Goal: Information Seeking & Learning: Learn about a topic

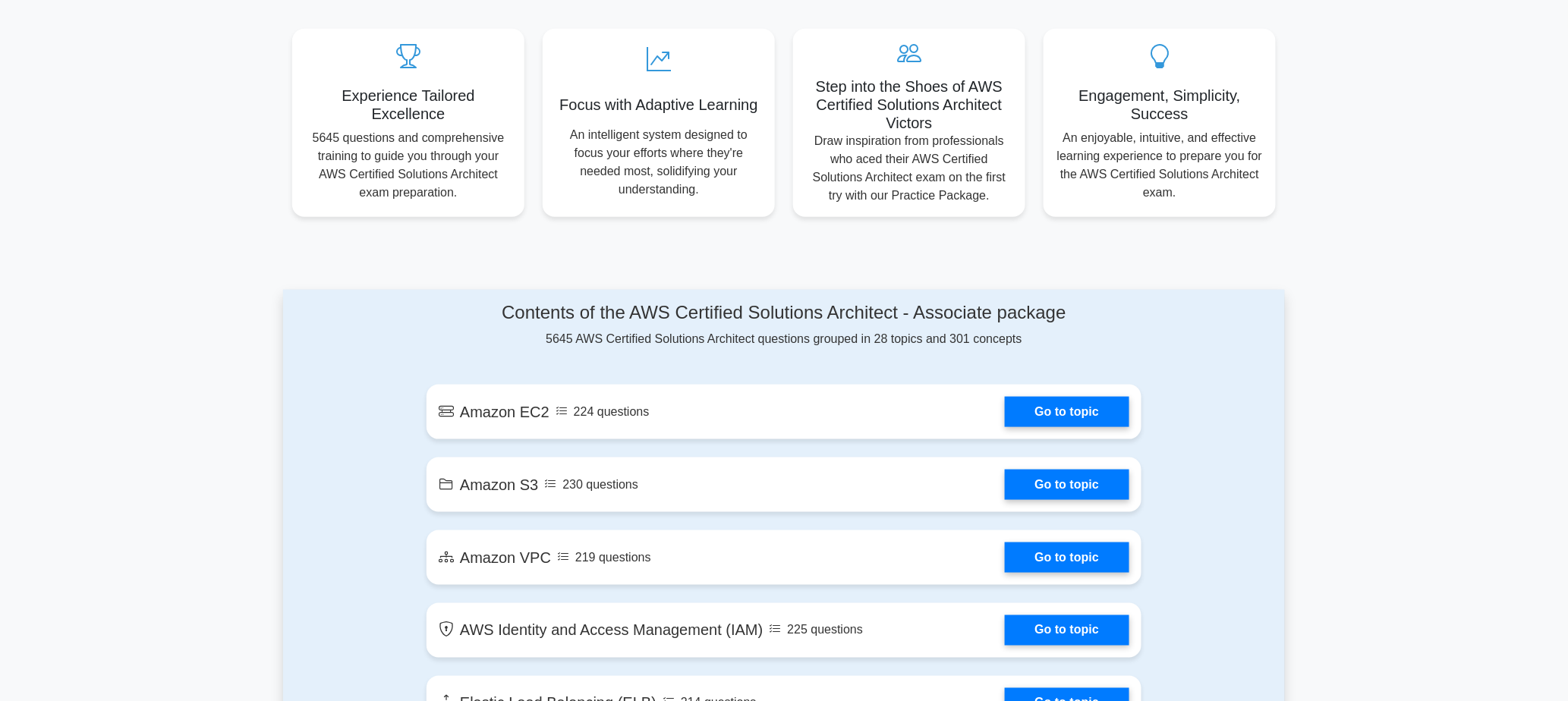
scroll to position [749, 0]
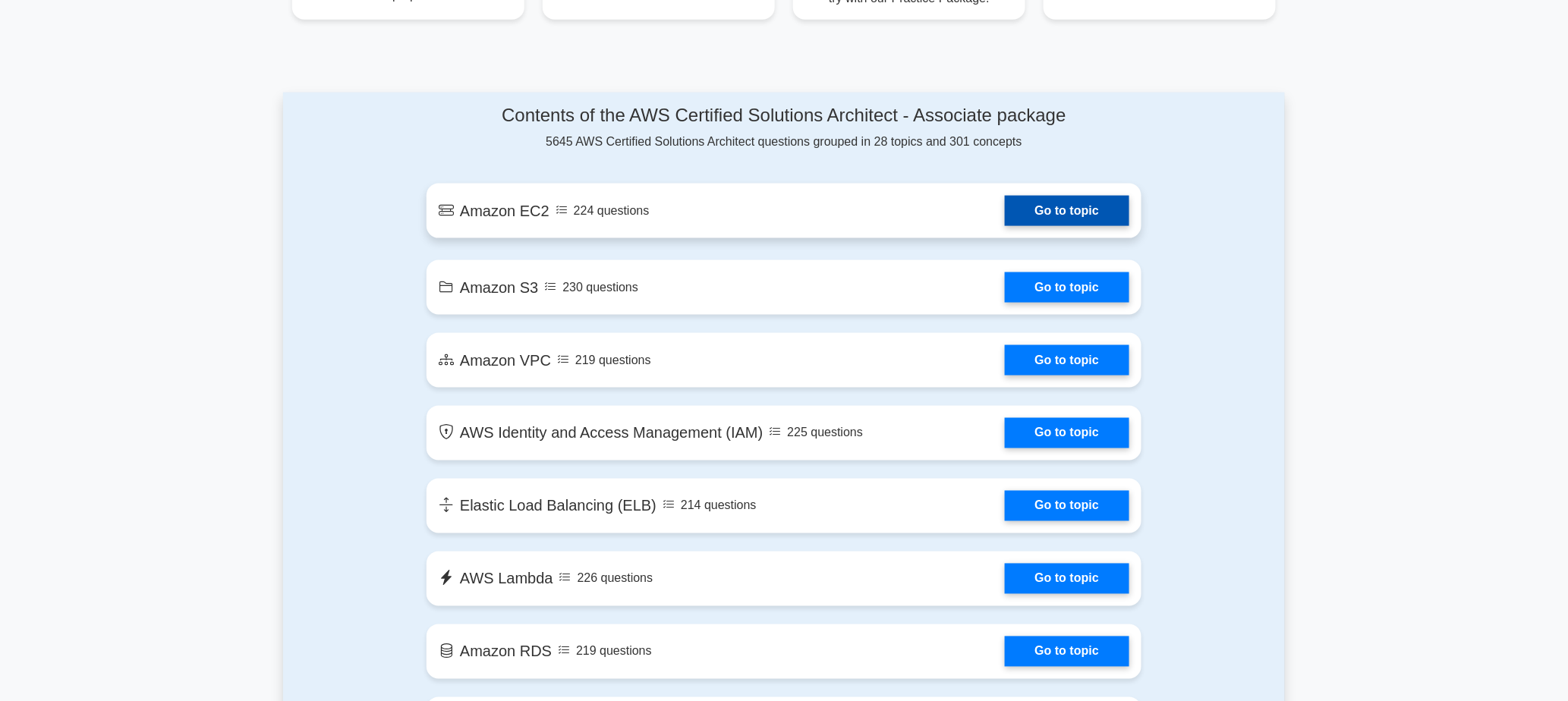
click at [1075, 198] on link "Go to topic" at bounding box center [1067, 211] width 125 height 30
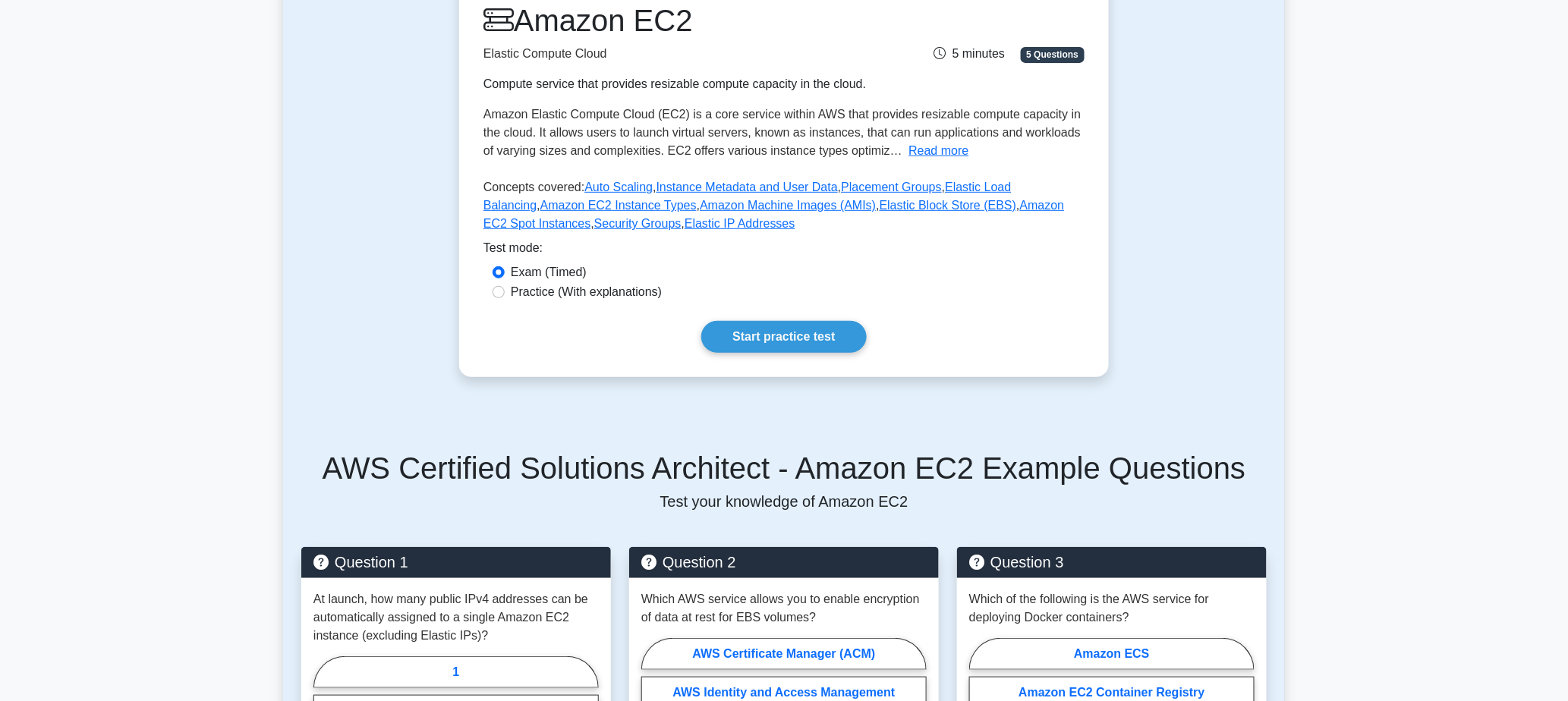
scroll to position [251, 0]
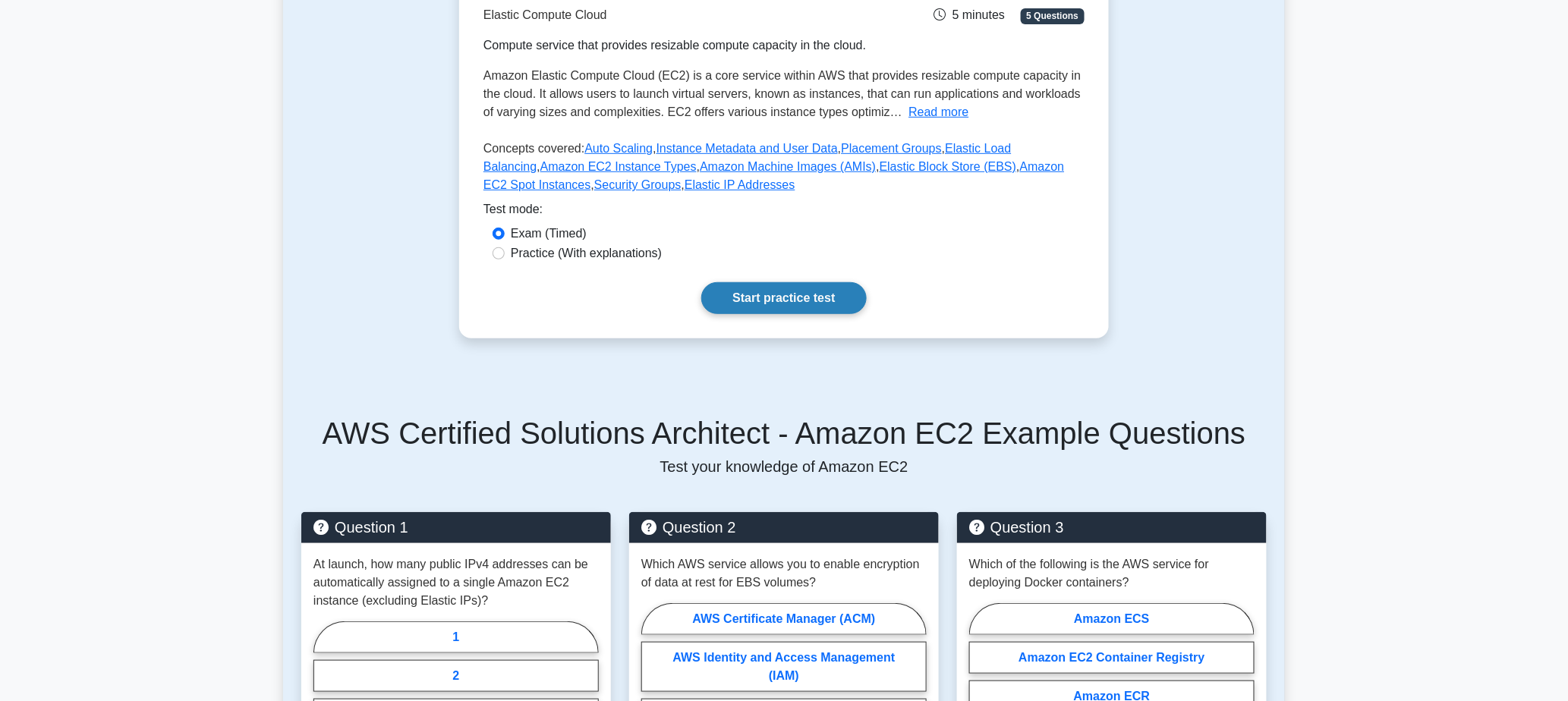
click at [809, 303] on link "Start practice test" at bounding box center [783, 298] width 165 height 32
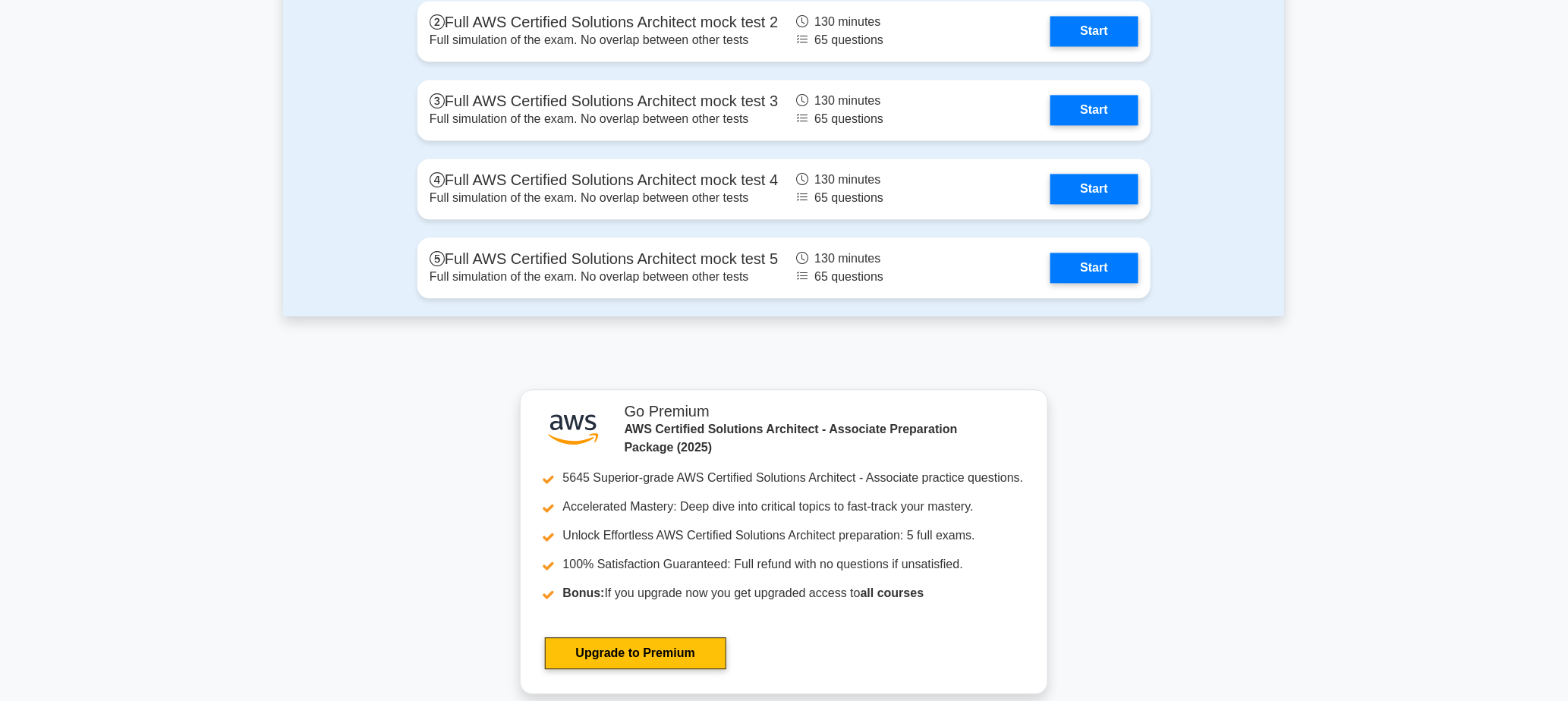
scroll to position [3230, 0]
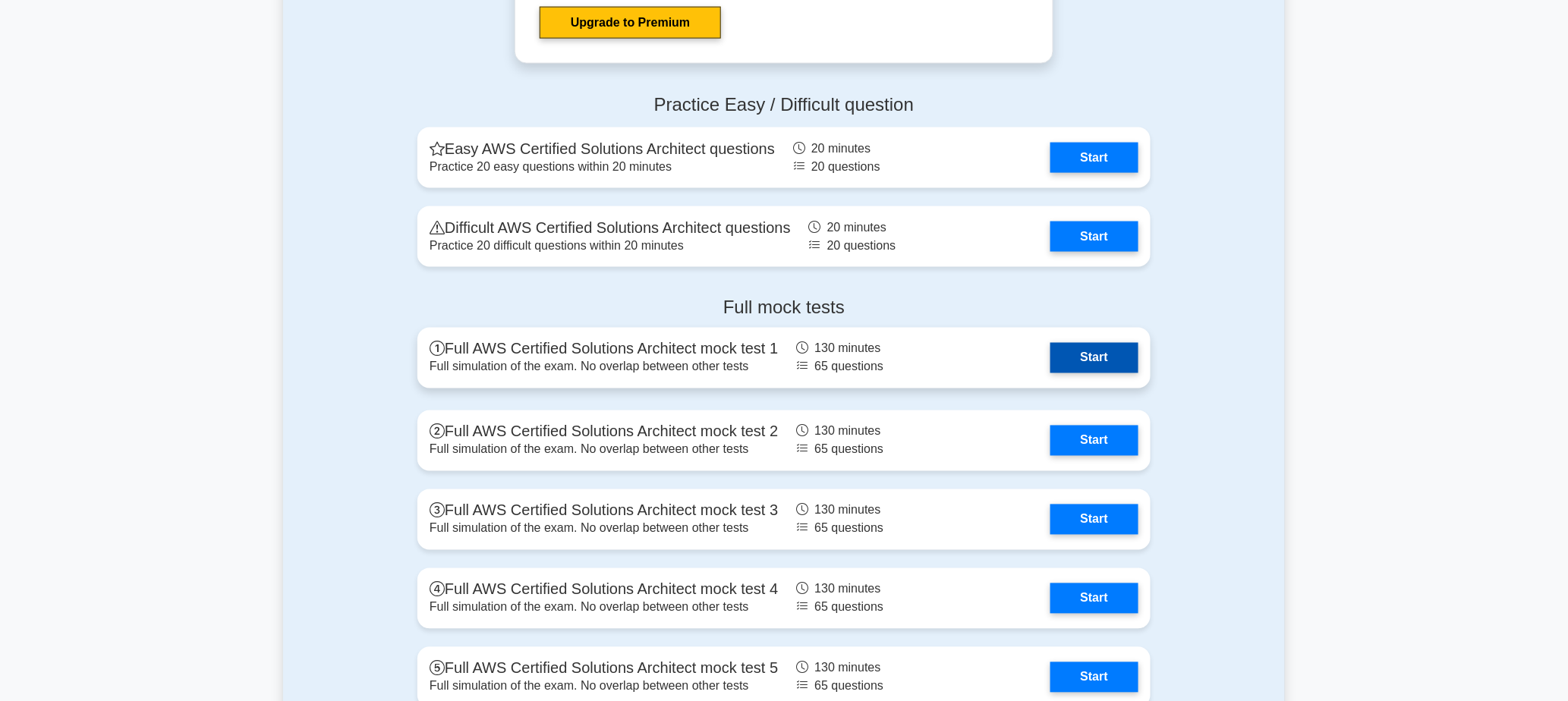
click at [1085, 363] on link "Start" at bounding box center [1093, 357] width 88 height 30
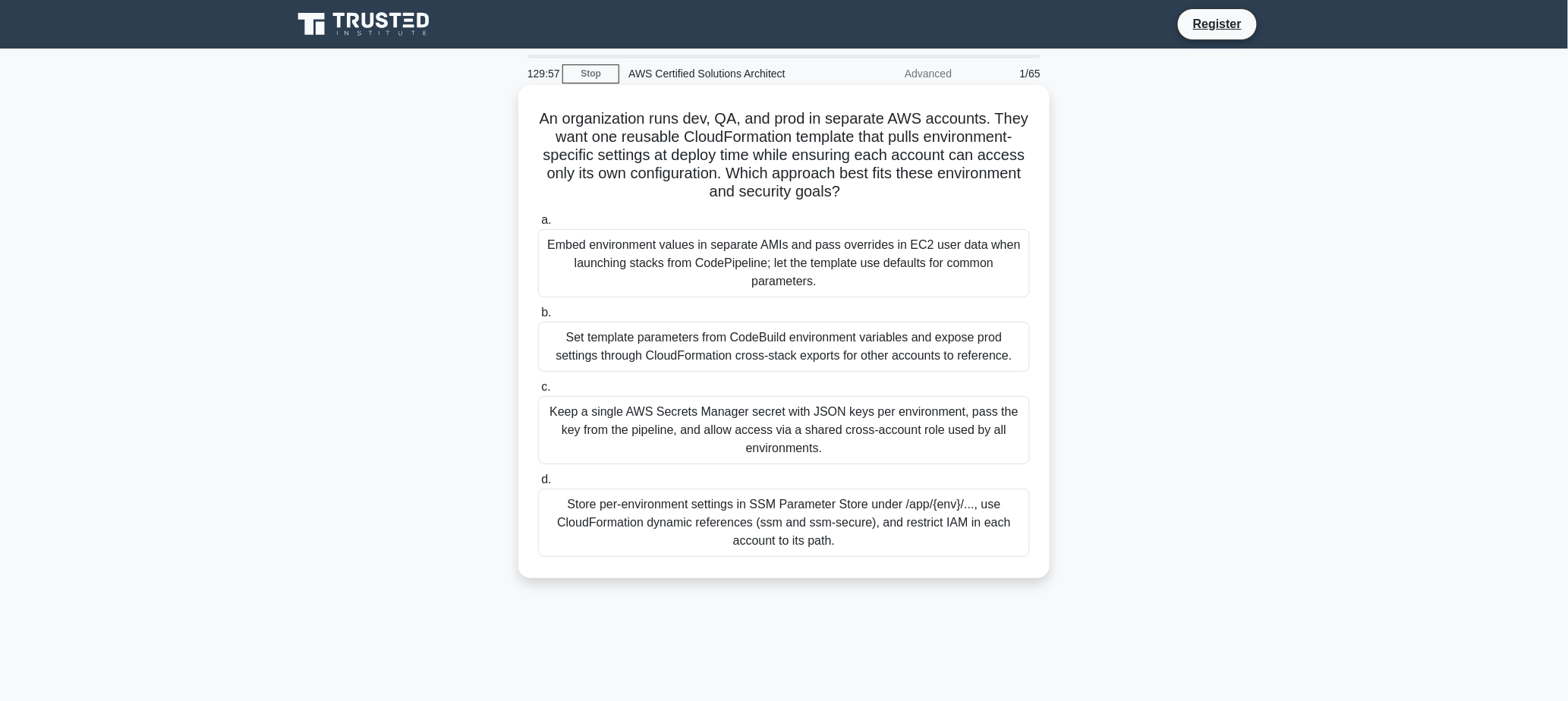
click at [571, 246] on div "Embed environment values in separate AMIs and pass overrides in EC2 user data w…" at bounding box center [784, 263] width 492 height 68
click at [538, 225] on input "a. Embed environment values in separate AMIs and pass overrides in EC2 user dat…" at bounding box center [538, 221] width 0 height 10
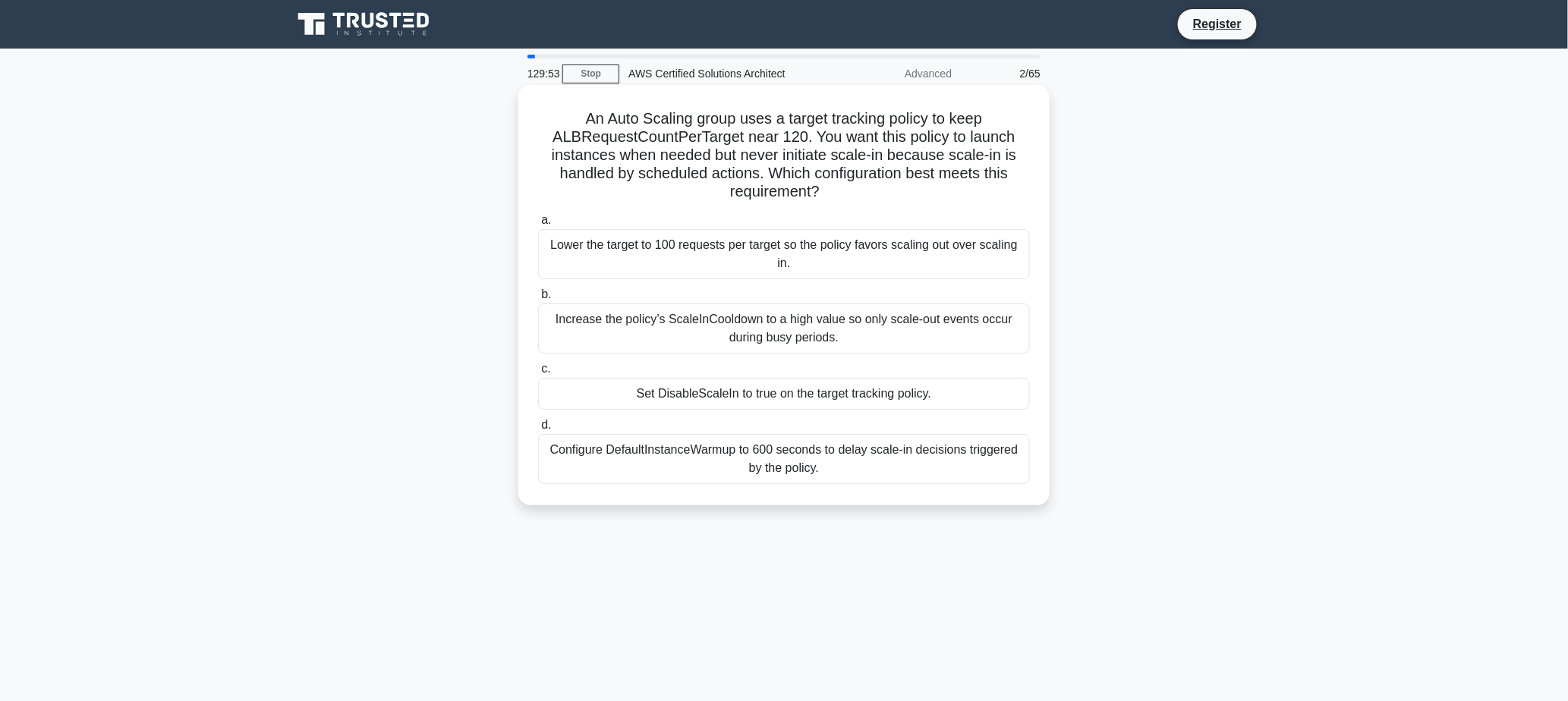
click at [609, 255] on div "Lower the target to 100 requests per target so the policy favors scaling out ov…" at bounding box center [784, 254] width 492 height 50
click at [538, 225] on input "a. Lower the target to 100 requests per target so the policy favors scaling out…" at bounding box center [538, 221] width 0 height 10
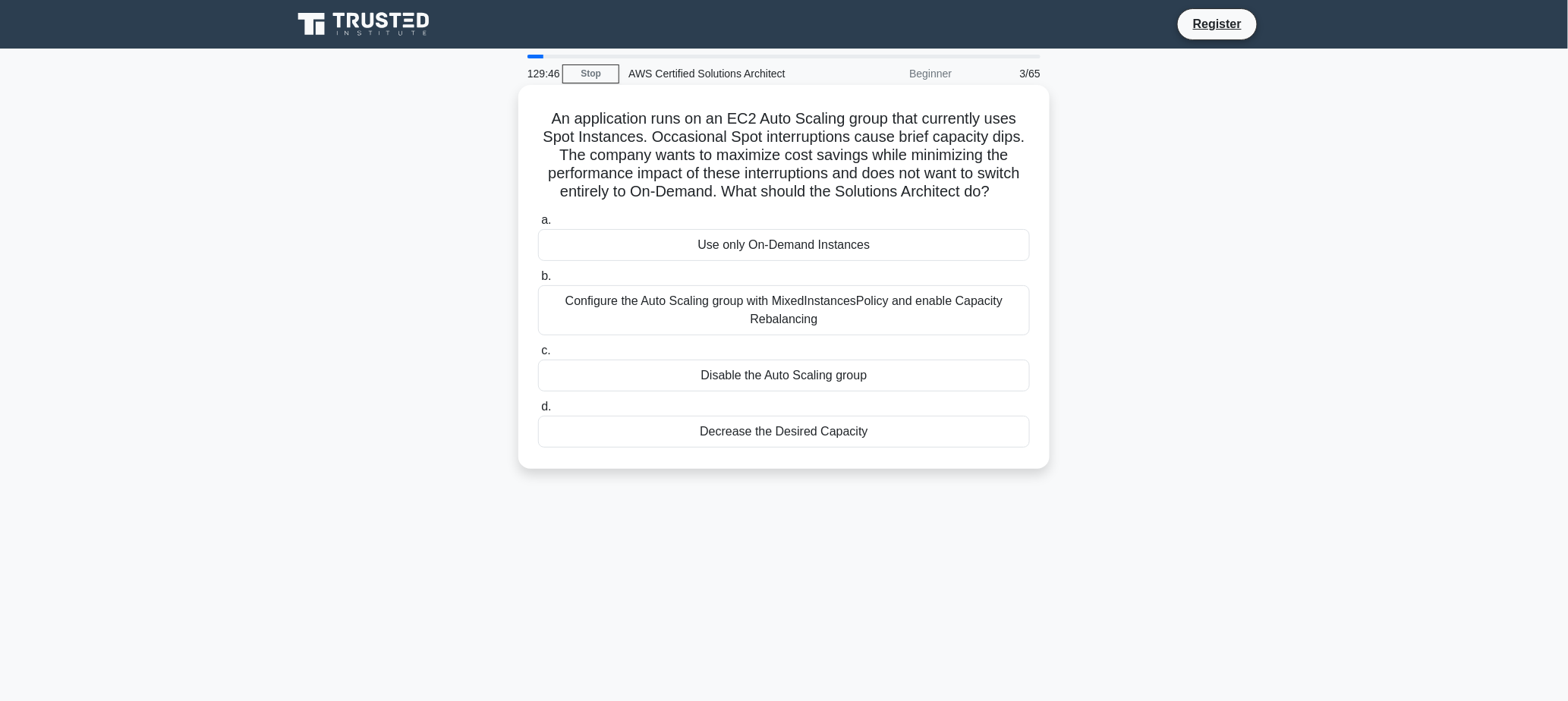
click at [734, 378] on div "Disable the Auto Scaling group" at bounding box center [784, 376] width 492 height 32
click at [538, 356] on input "c. Disable the Auto Scaling group" at bounding box center [538, 351] width 0 height 10
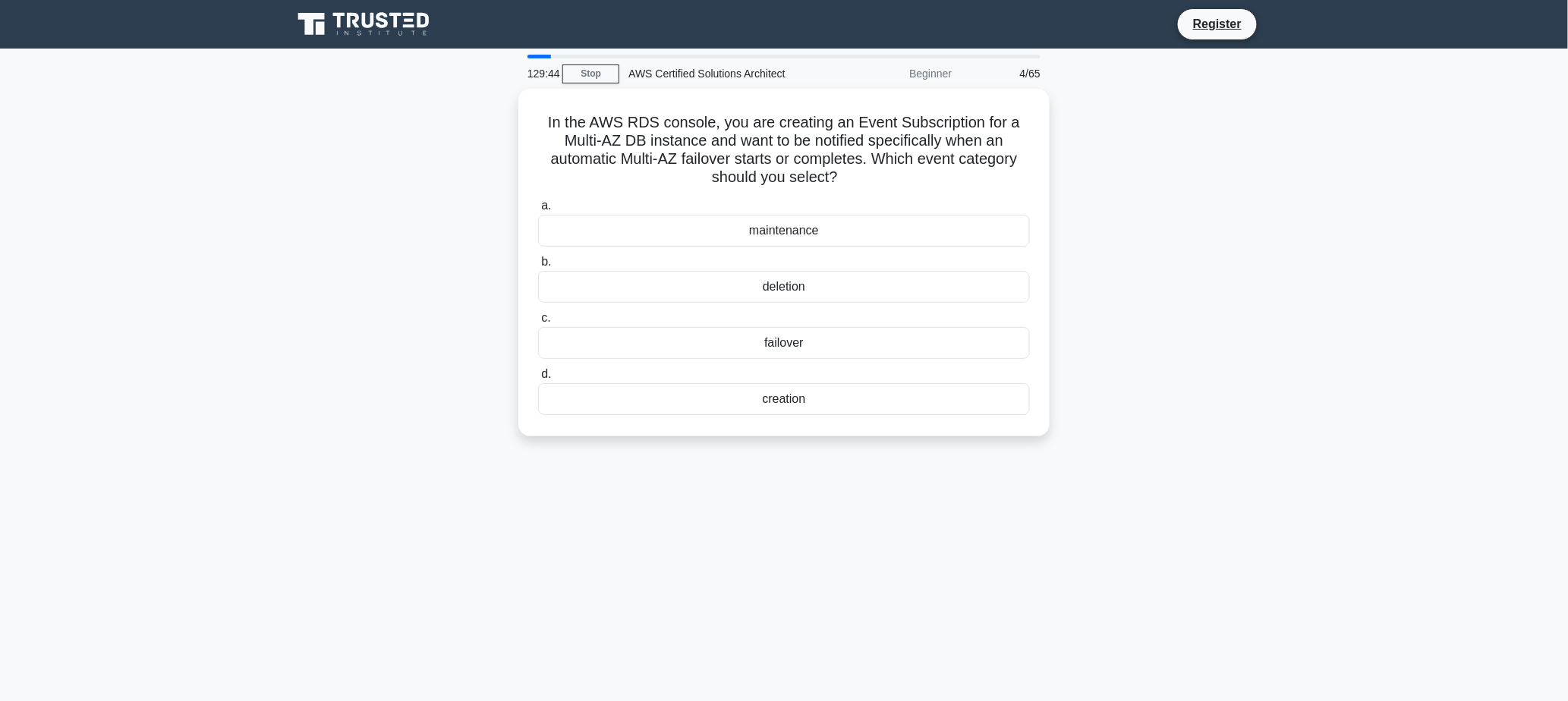
click at [536, 57] on div at bounding box center [539, 57] width 24 height 4
click at [543, 58] on div "129:43" at bounding box center [540, 73] width 44 height 30
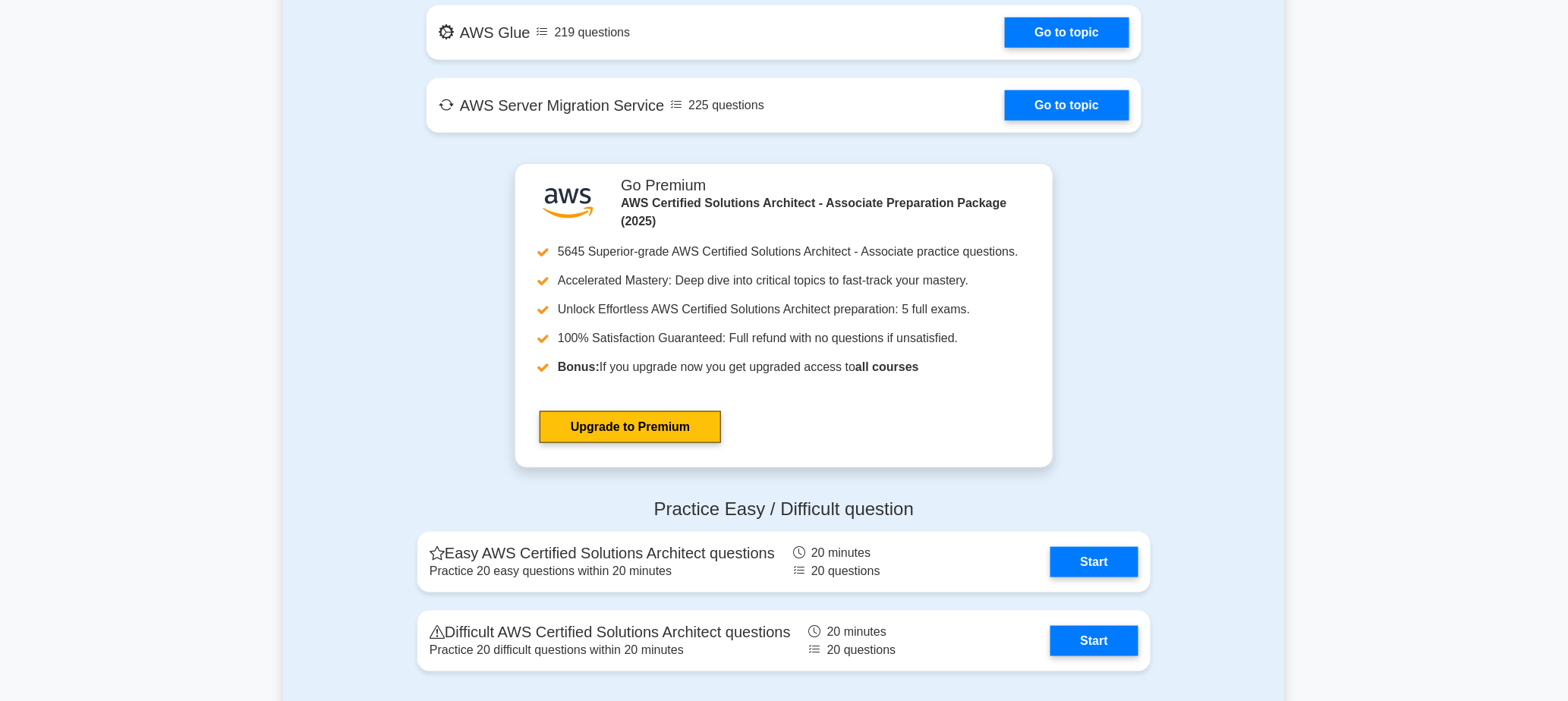
scroll to position [2820, 0]
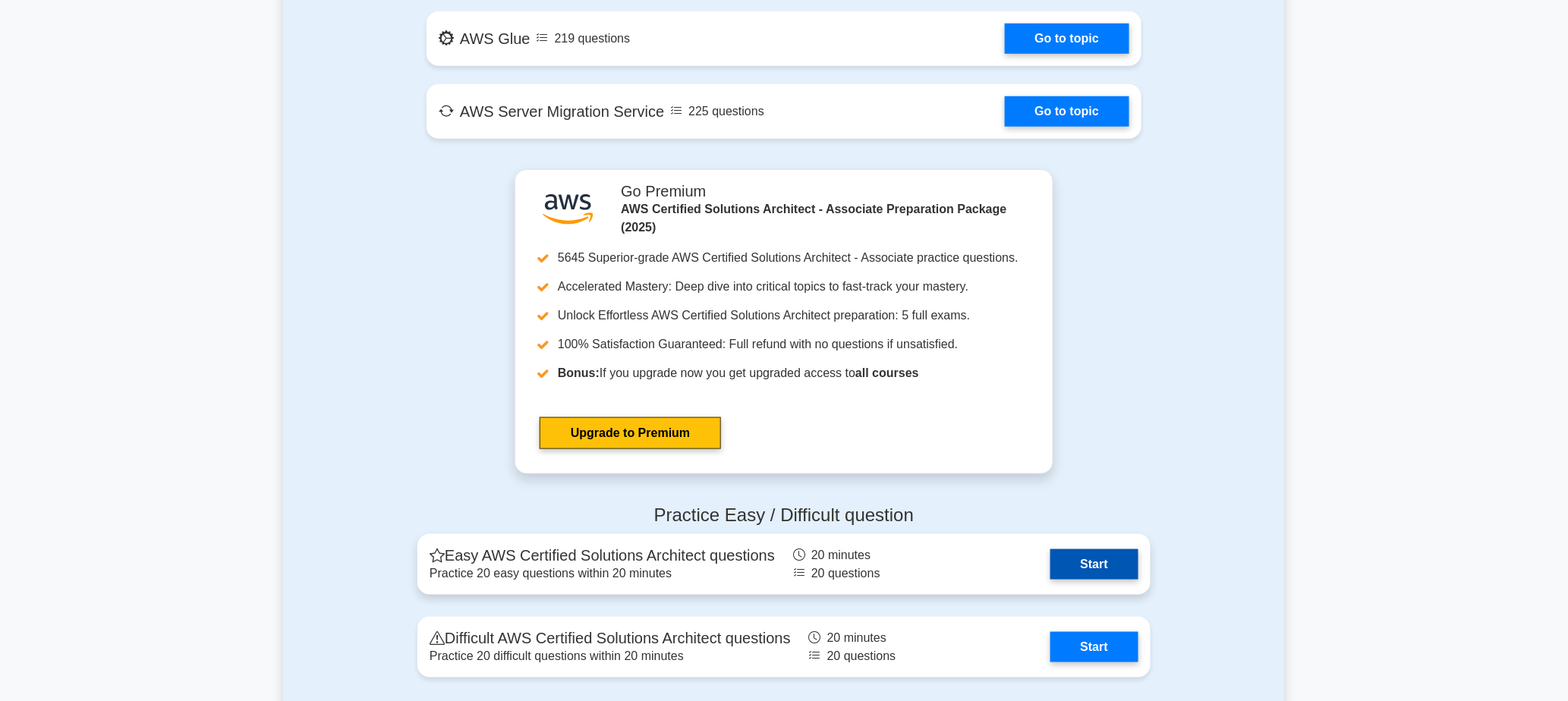
click at [1050, 567] on link "Start" at bounding box center [1093, 564] width 88 height 30
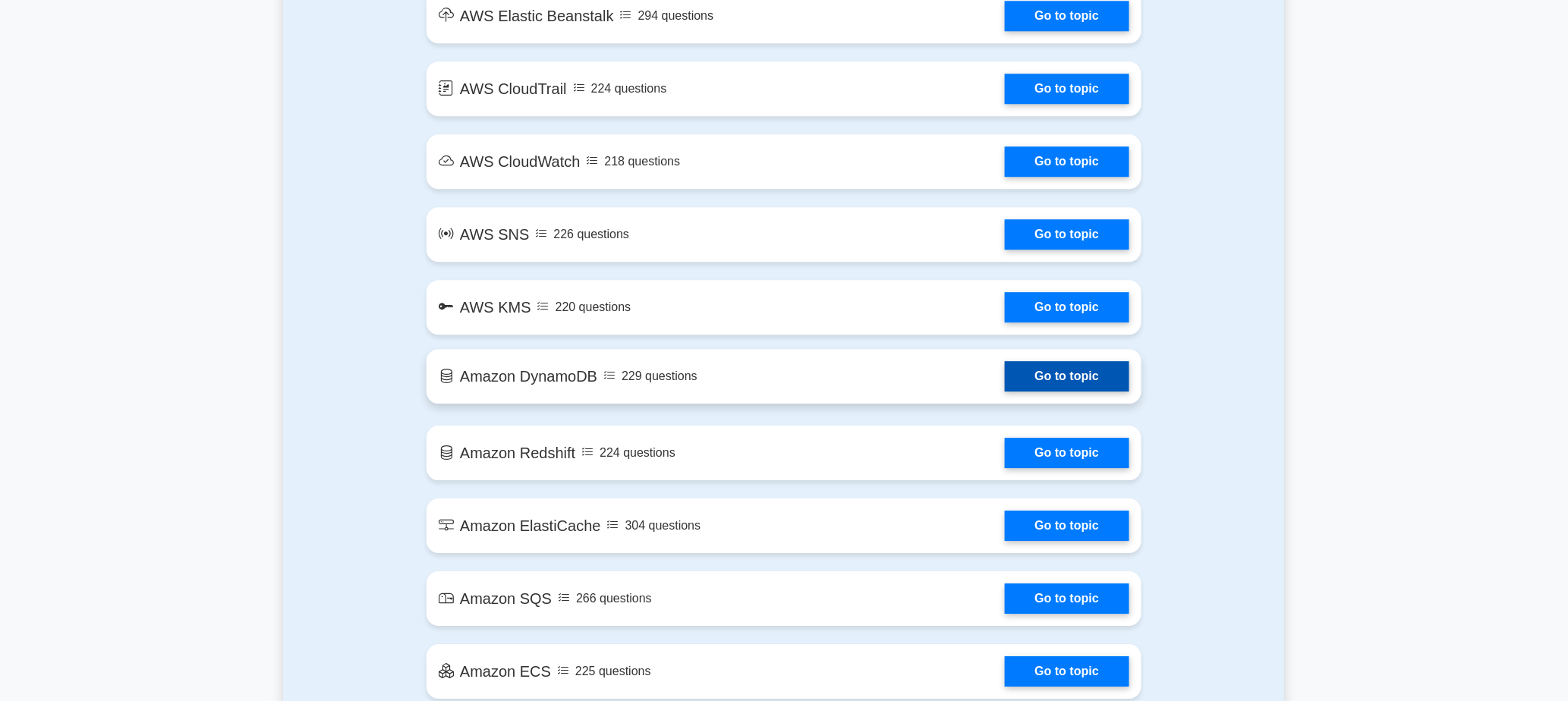
scroll to position [1674, 0]
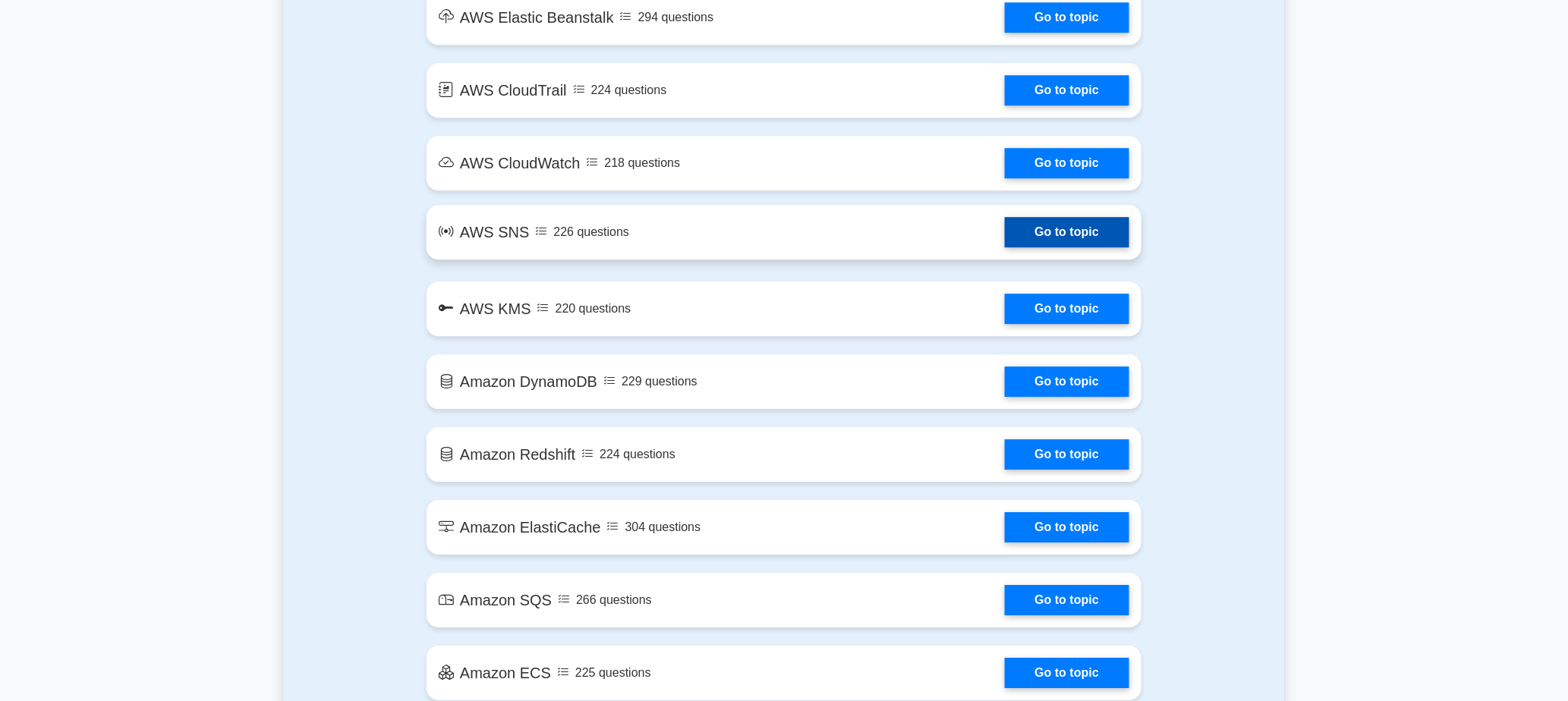
click at [1057, 217] on link "Go to topic" at bounding box center [1067, 232] width 125 height 30
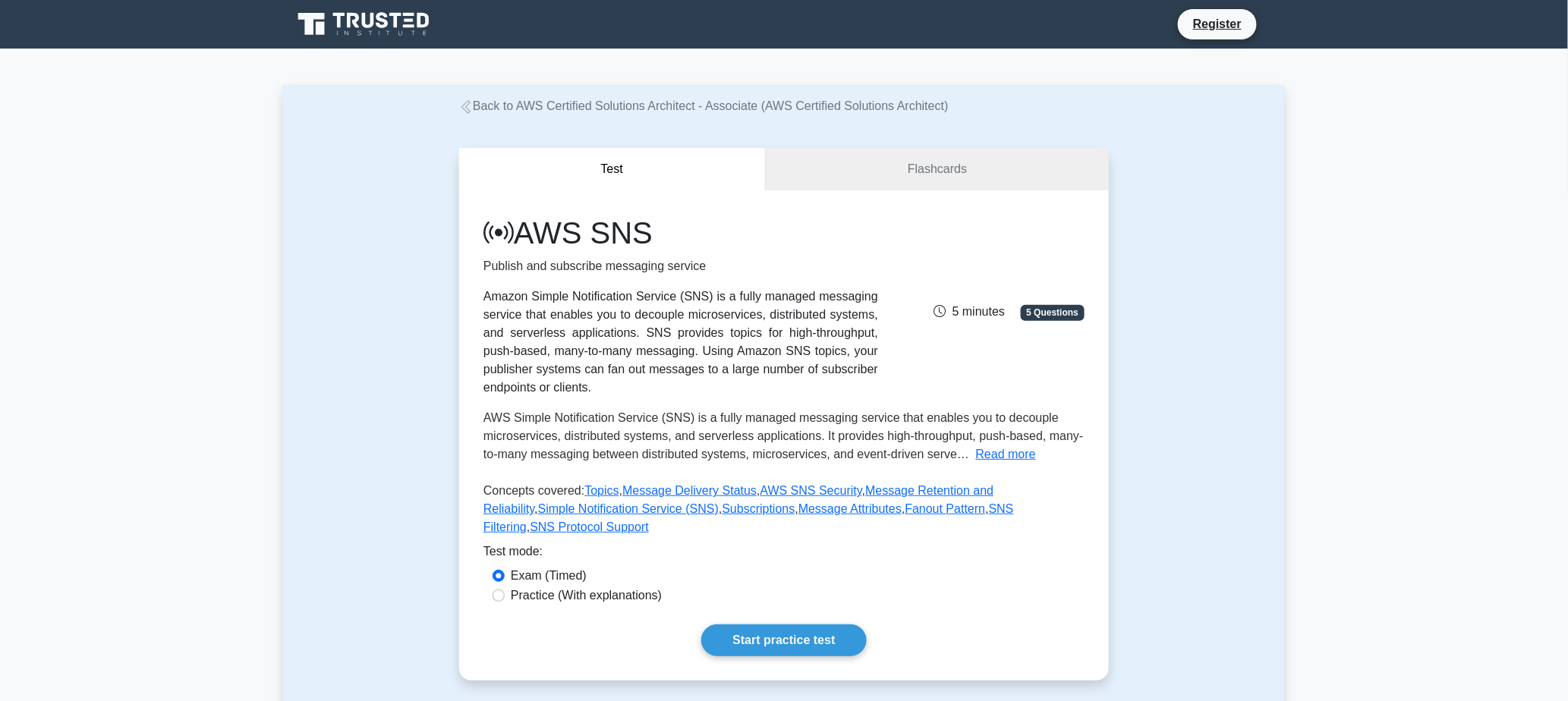
click at [624, 592] on label "Practice (With explanations)" at bounding box center [586, 596] width 151 height 18
click at [505, 592] on input "Practice (With explanations)" at bounding box center [498, 595] width 12 height 12
radio input "true"
click at [748, 630] on link "Start practice test" at bounding box center [783, 640] width 165 height 32
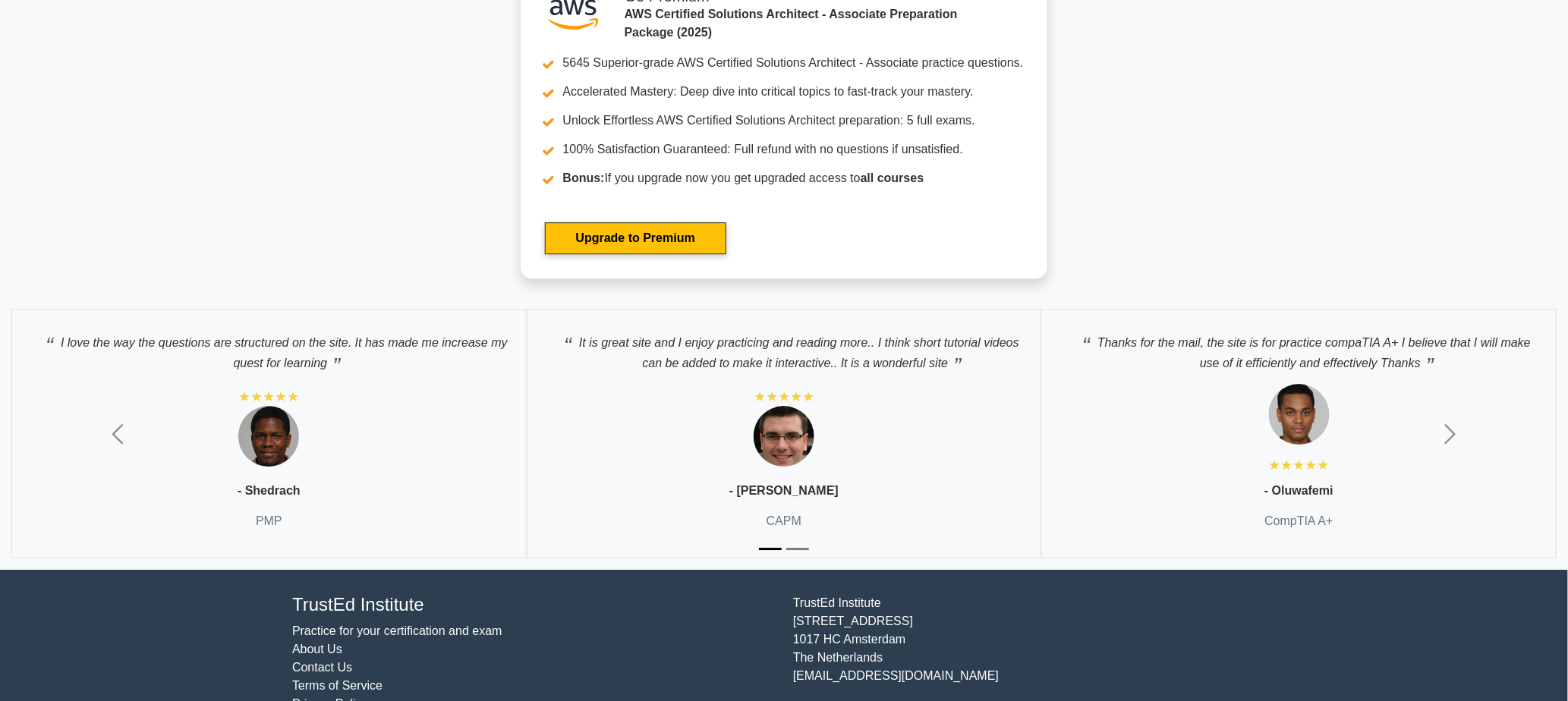
scroll to position [4067, 0]
